Goal: Transaction & Acquisition: Register for event/course

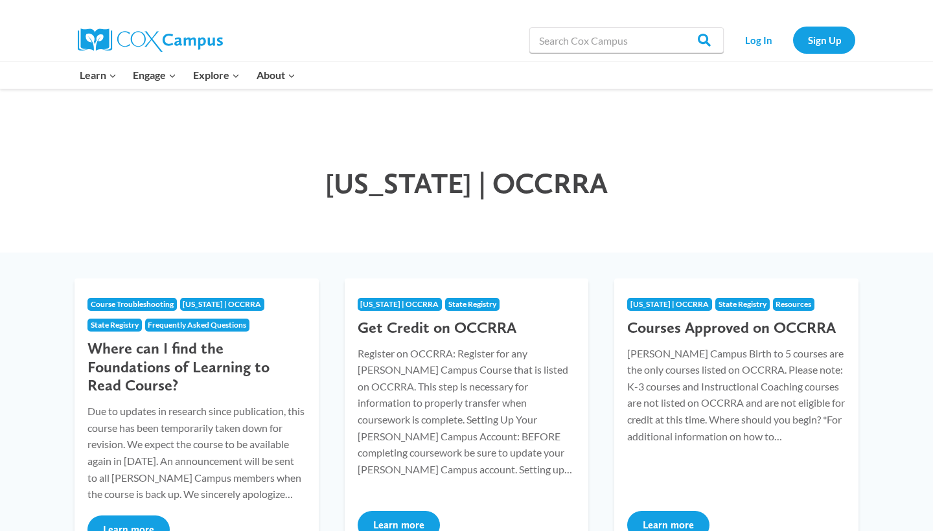
click at [247, 199] on h1 "Ohio | OCCRRA" at bounding box center [466, 184] width 635 height 34
click at [827, 34] on link "Sign Up" at bounding box center [824, 40] width 62 height 27
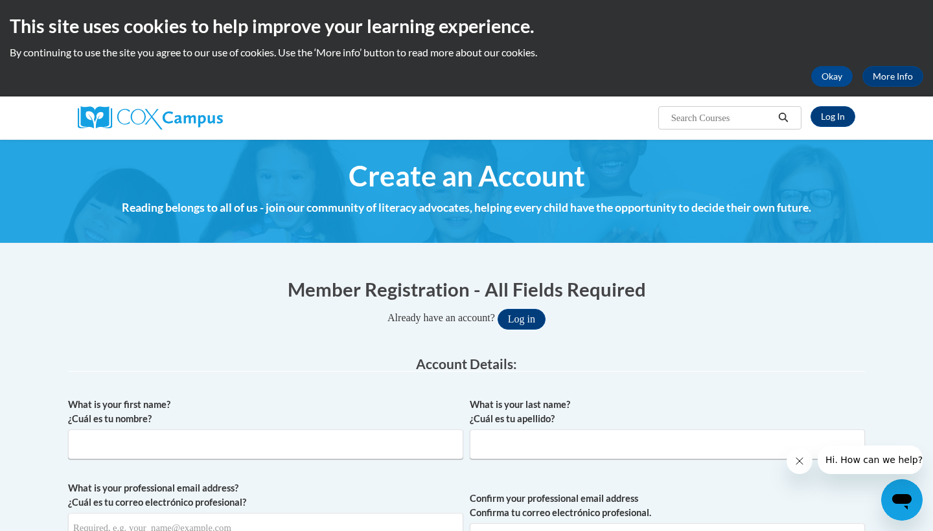
click at [320, 368] on legend "Account Details:" at bounding box center [466, 364] width 797 height 15
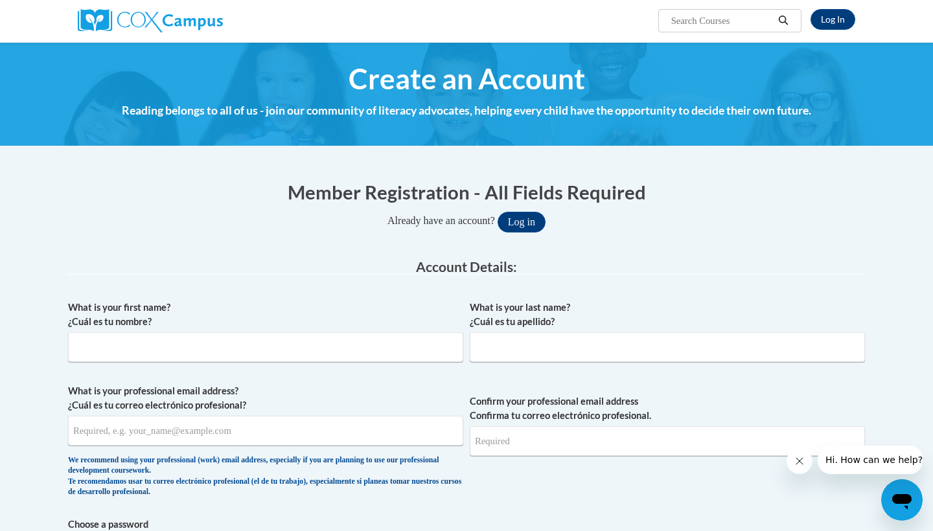
scroll to position [98, 0]
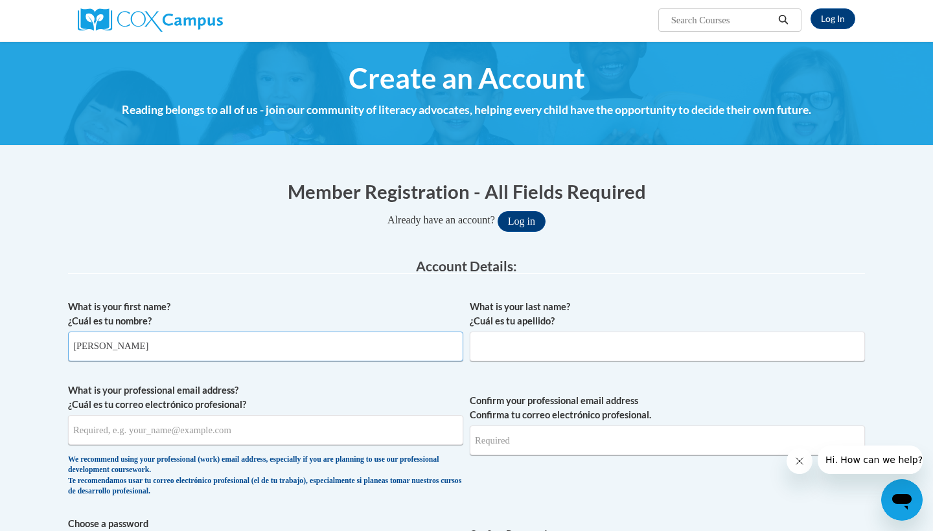
click at [227, 345] on input "[PERSON_NAME]" at bounding box center [265, 347] width 395 height 30
type input "r"
type input "[PERSON_NAME]"
